Goal: Information Seeking & Learning: Learn about a topic

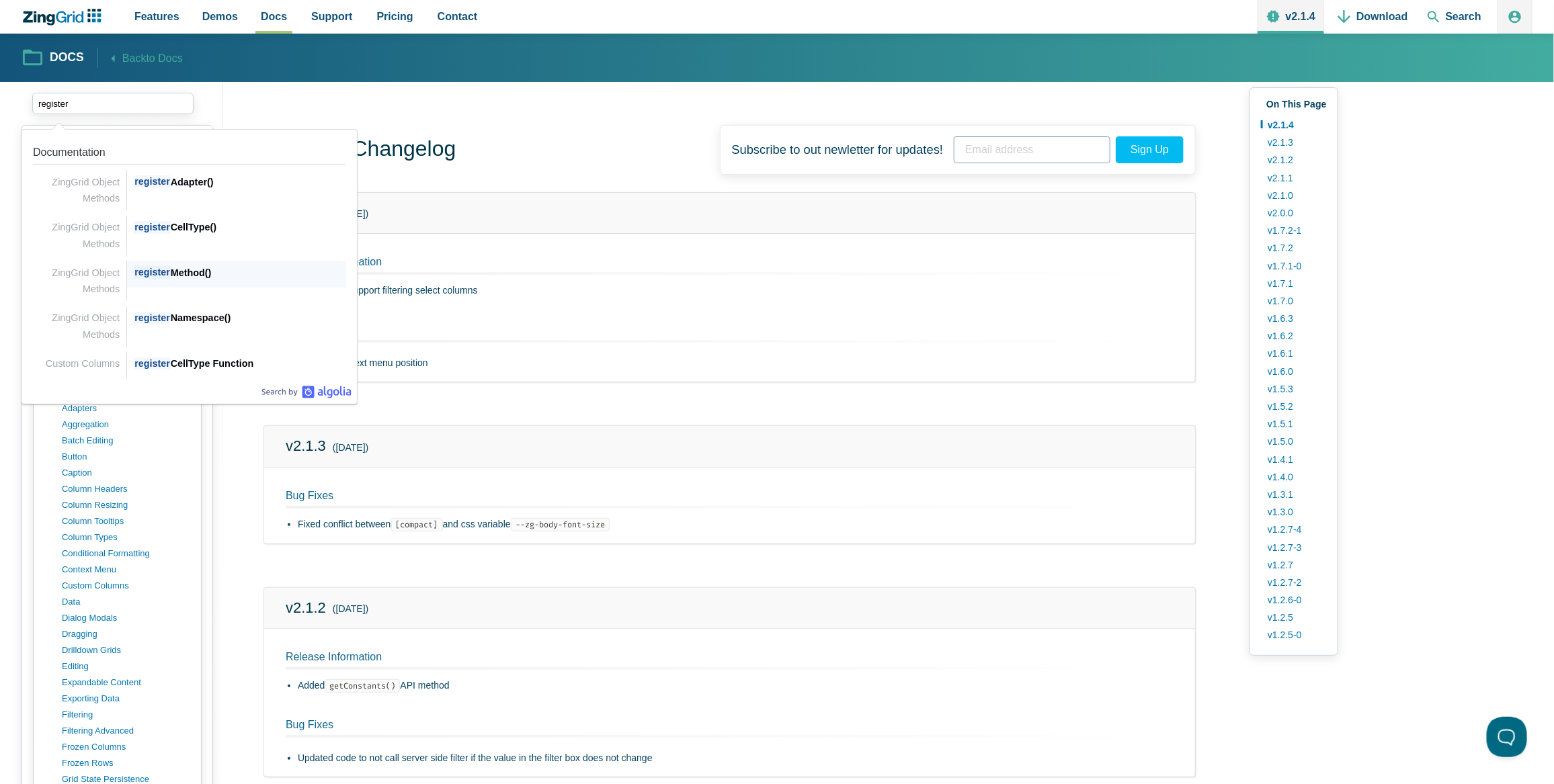
click at [187, 277] on div "register Method()" at bounding box center [240, 273] width 212 height 16
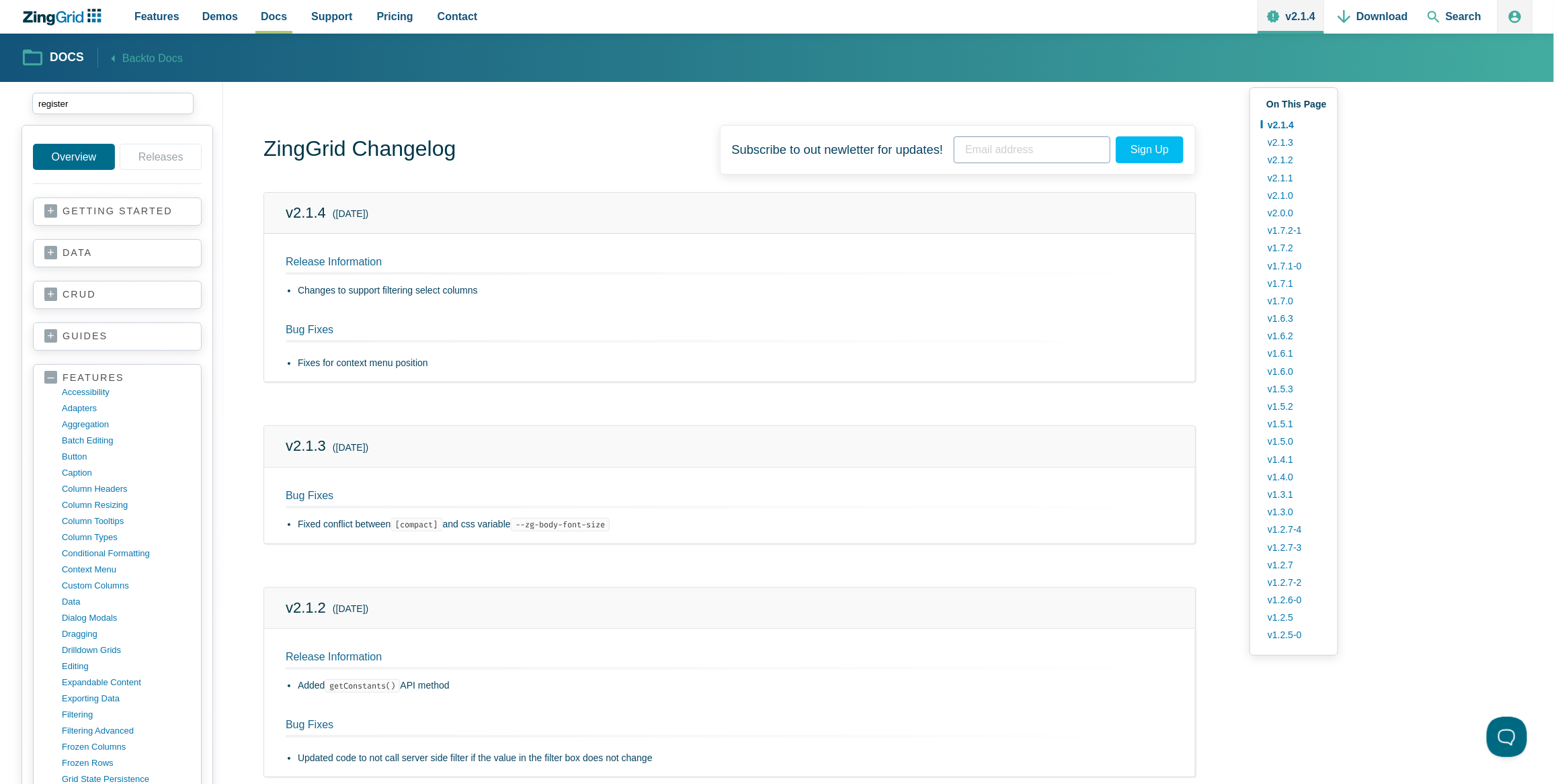
type input "register"
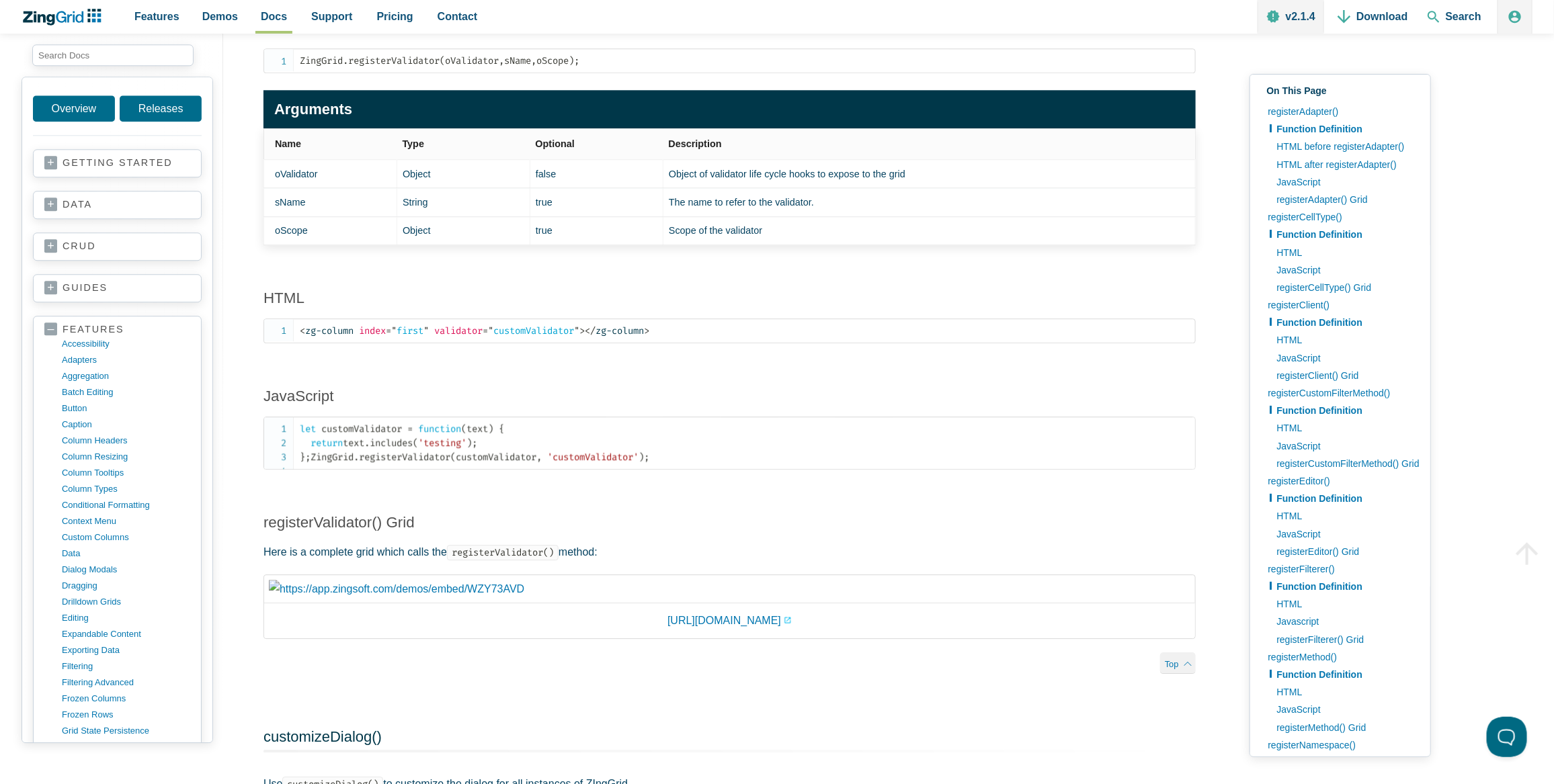
scroll to position [8312, 0]
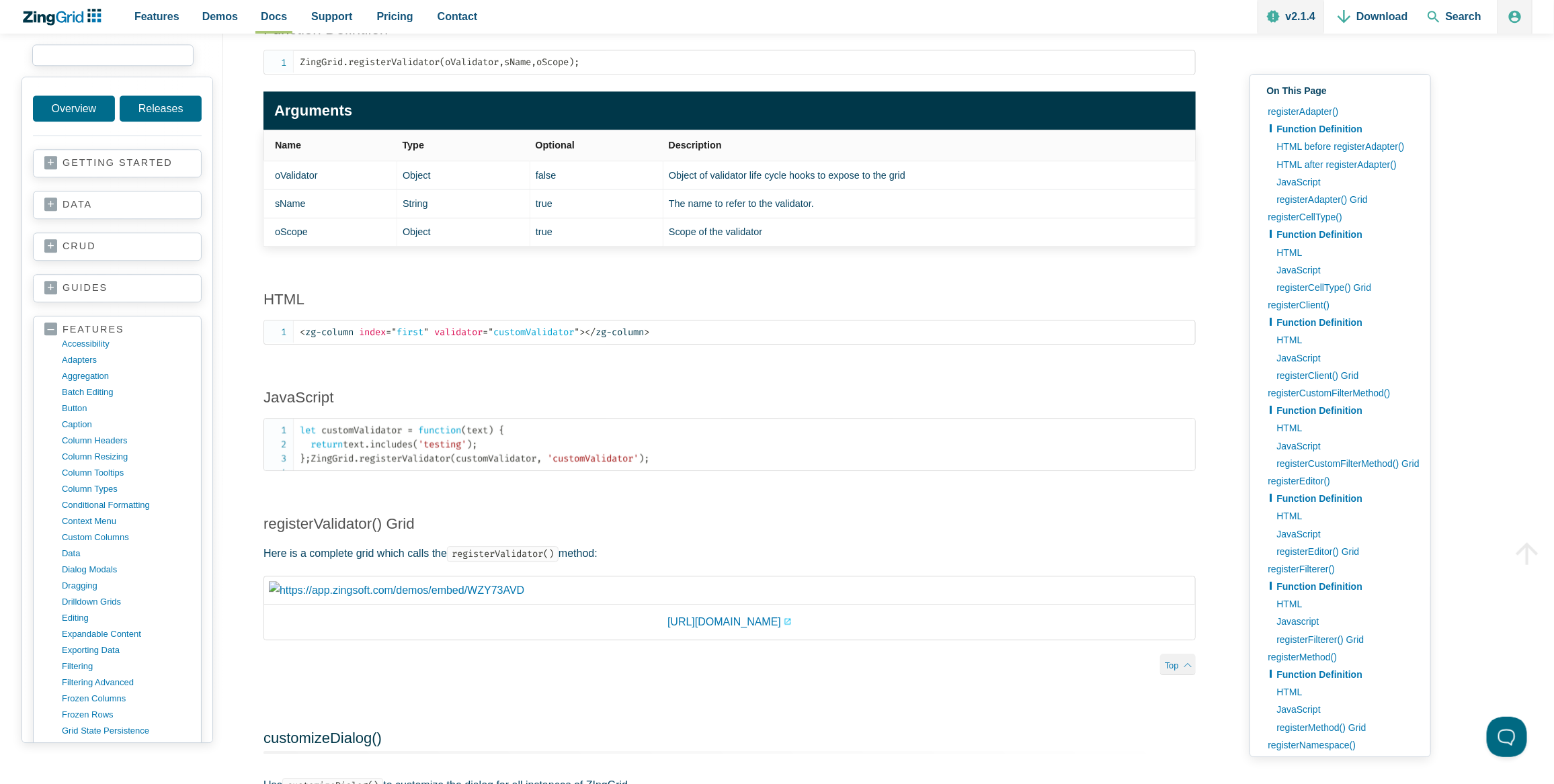
click at [83, 65] on input "search input" at bounding box center [112, 55] width 161 height 22
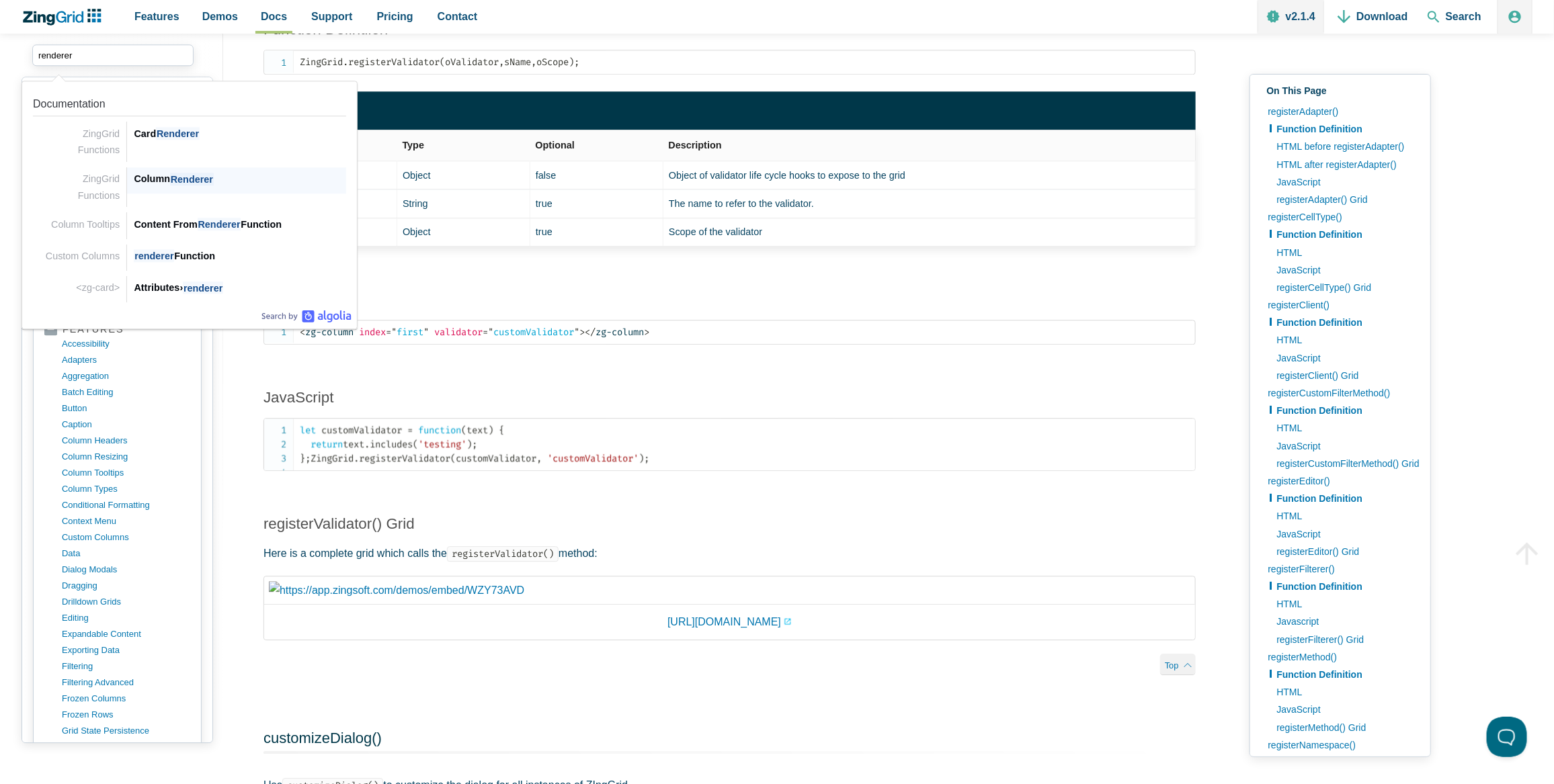
click at [243, 179] on div "Column Renderer" at bounding box center [240, 179] width 212 height 16
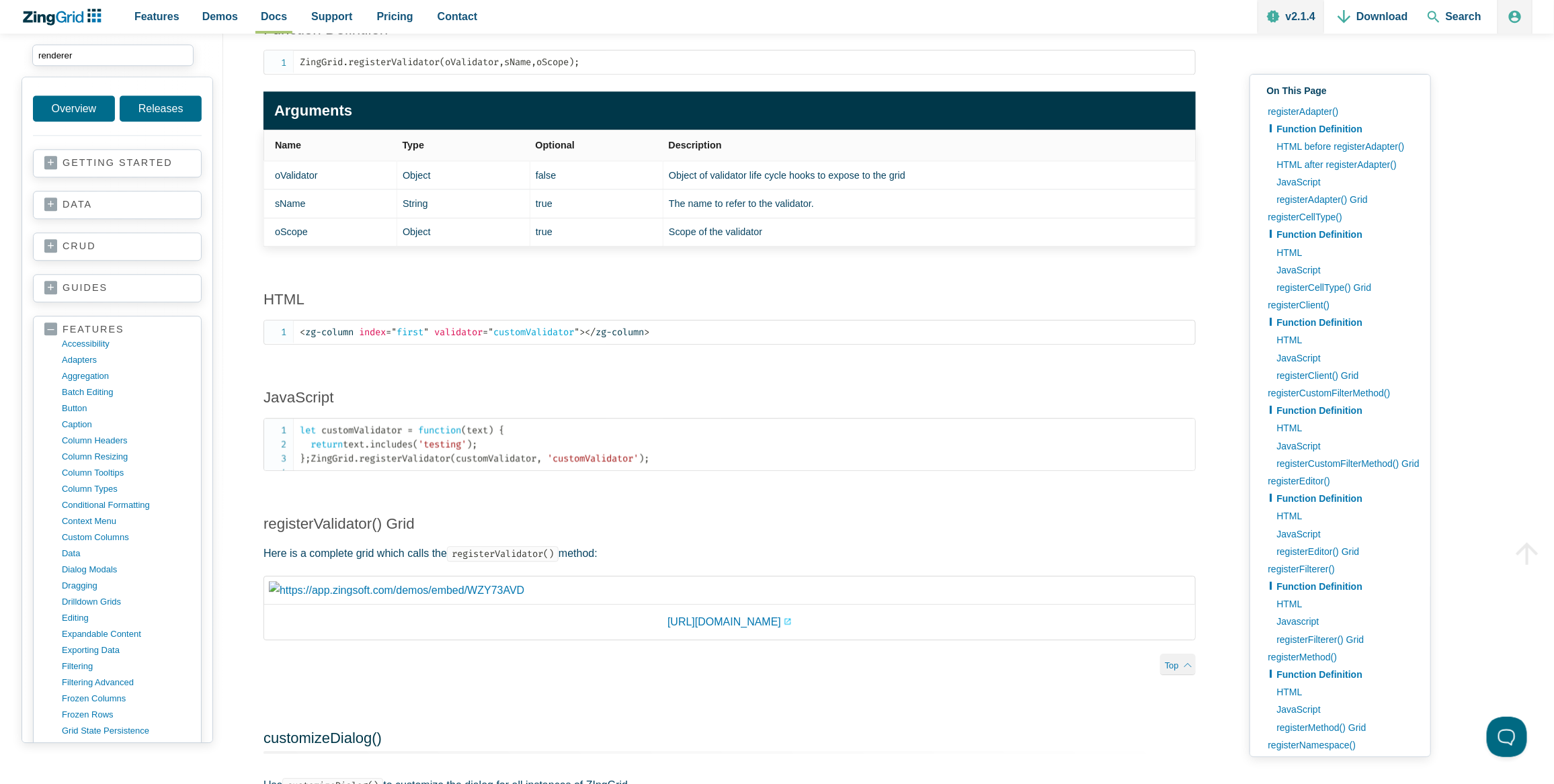
type input "renderer"
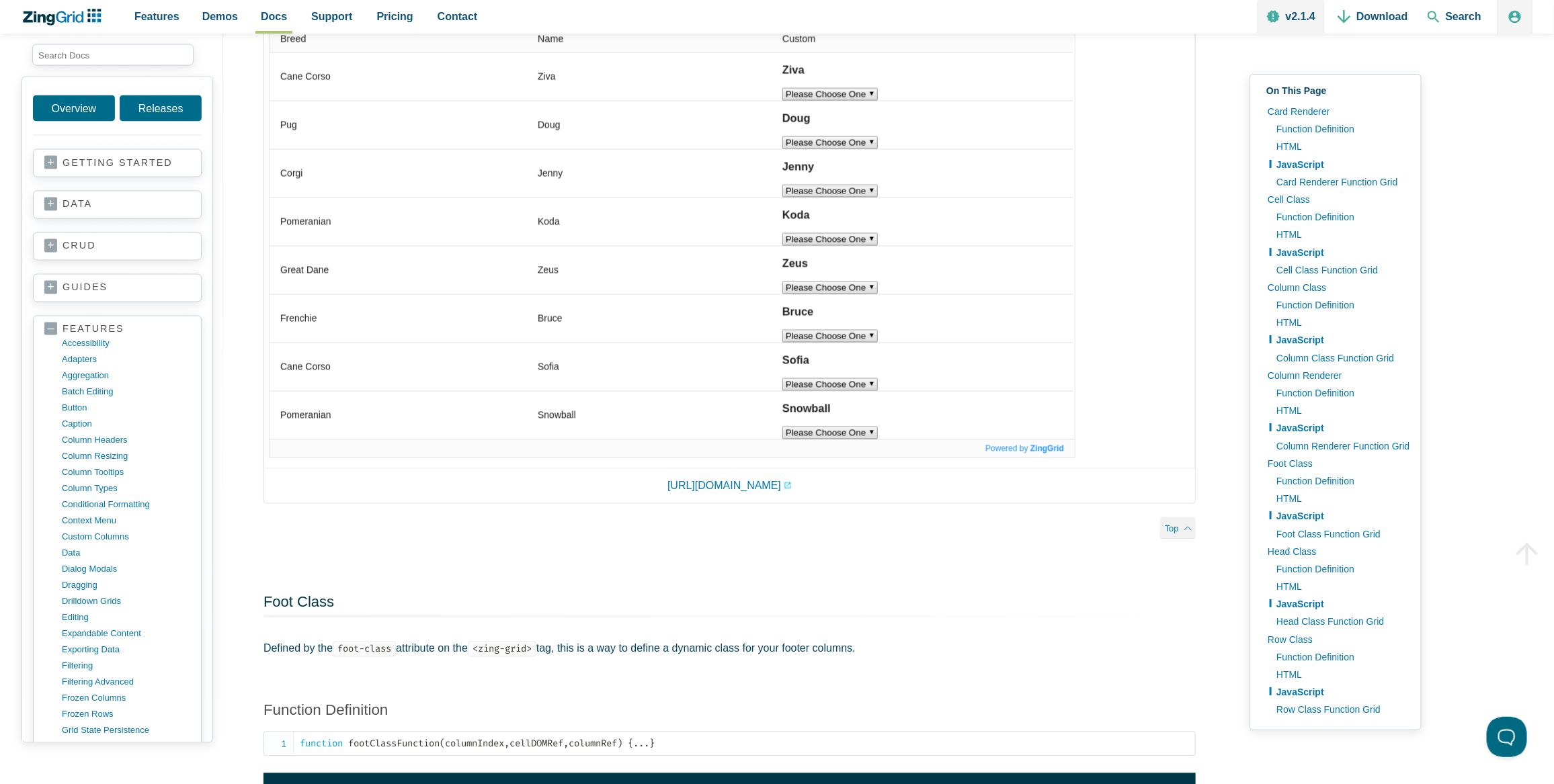
scroll to position [4459, 0]
